Goal: Transaction & Acquisition: Purchase product/service

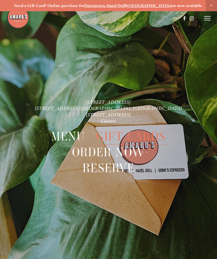
click at [206, 19] on icon at bounding box center [207, 18] width 6 height 5
click at [61, 136] on span "Menu" at bounding box center [68, 136] width 34 height 16
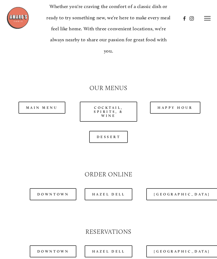
scroll to position [421, 0]
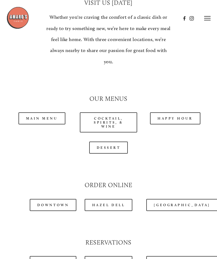
click at [38, 113] on link "Main Menu" at bounding box center [42, 118] width 47 height 12
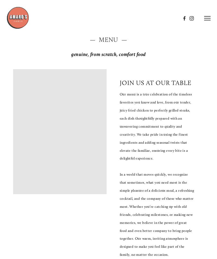
scroll to position [0, 0]
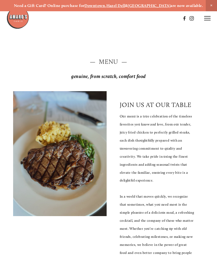
click at [205, 19] on icon at bounding box center [207, 18] width 6 height 5
click at [124, 19] on span "Order Now" at bounding box center [127, 18] width 19 height 5
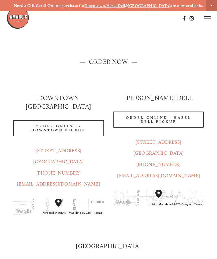
click at [171, 116] on link "Order Online - Hazel Dell Pickup" at bounding box center [158, 120] width 91 height 16
click at [207, 16] on line at bounding box center [207, 16] width 6 height 0
click at [109, 17] on span "Menu" at bounding box center [109, 18] width 10 height 5
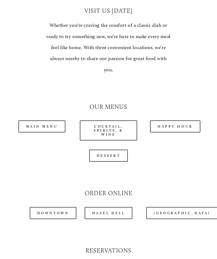
scroll to position [413, 0]
click at [183, 120] on link "Happy Hour" at bounding box center [175, 126] width 50 height 12
